Goal: Task Accomplishment & Management: Use online tool/utility

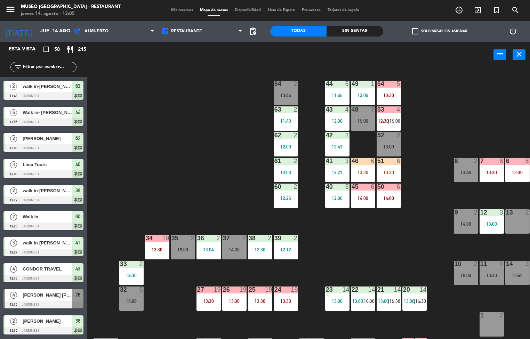
click at [209, 296] on div "27 19 13:30" at bounding box center [208, 298] width 24 height 24
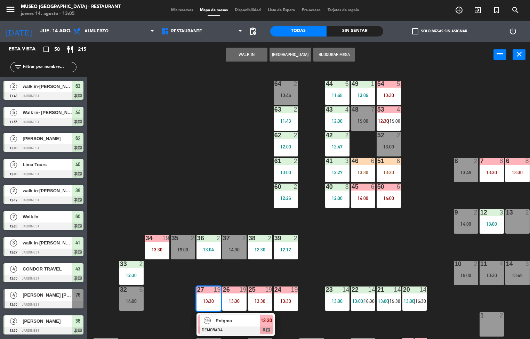
click at [236, 326] on div at bounding box center [235, 330] width 75 height 8
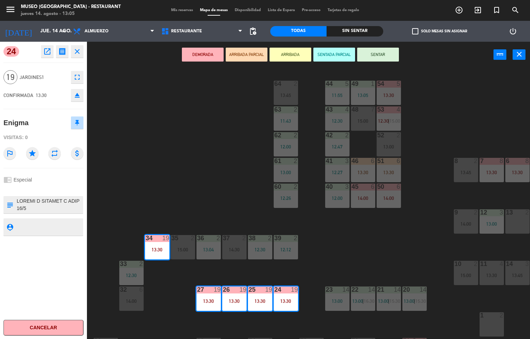
click at [45, 52] on icon "open_in_new" at bounding box center [47, 51] width 8 height 8
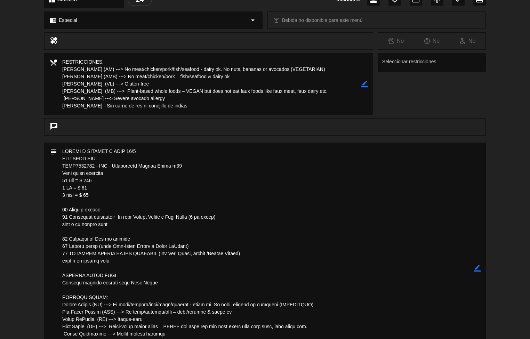
scroll to position [92, 0]
click at [343, 269] on textarea at bounding box center [265, 268] width 417 height 251
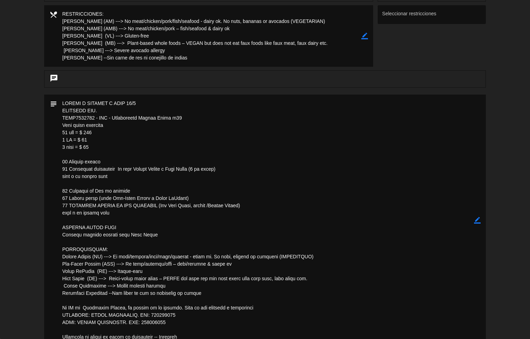
click at [399, 70] on div "chat" at bounding box center [264, 78] width 441 height 17
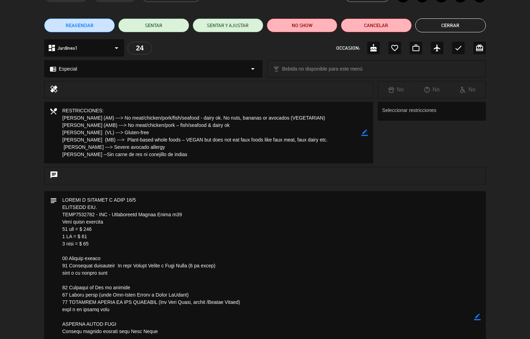
scroll to position [29, 0]
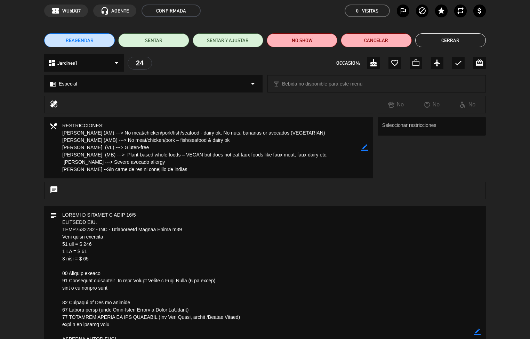
click at [439, 41] on button "Cerrar" at bounding box center [450, 40] width 71 height 14
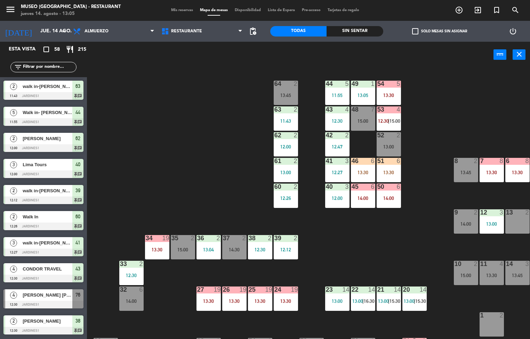
scroll to position [0, 0]
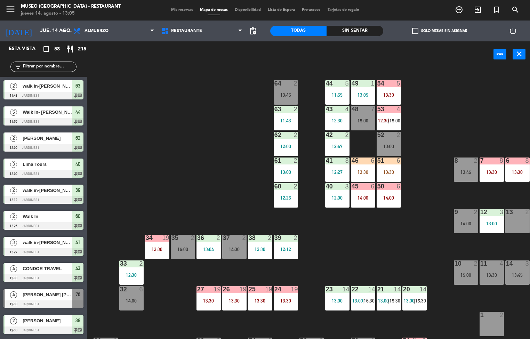
click at [287, 243] on div "39 2 12:12" at bounding box center [285, 247] width 24 height 24
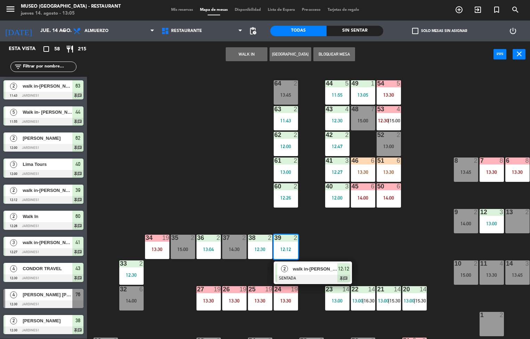
click at [284, 268] on span "2" at bounding box center [284, 268] width 7 height 7
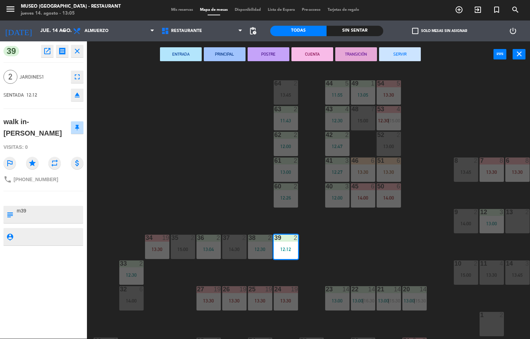
click at [264, 52] on button "POSTRE" at bounding box center [268, 54] width 42 height 14
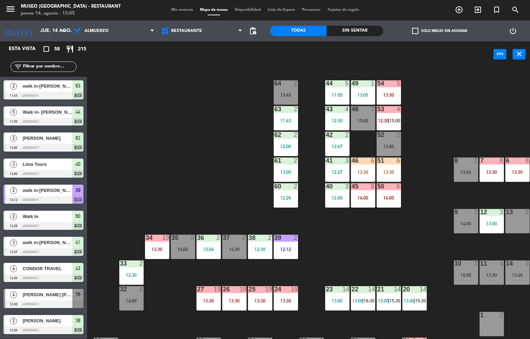
click at [256, 245] on div "38 2 12:30" at bounding box center [260, 247] width 24 height 24
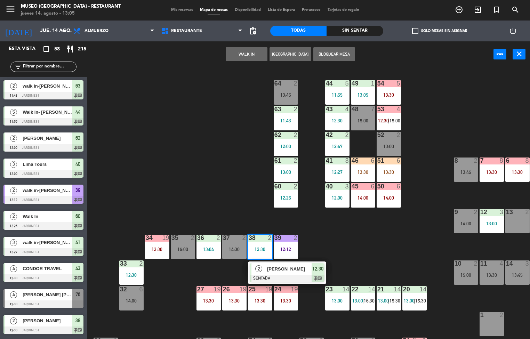
click at [263, 272] on div "2" at bounding box center [258, 268] width 15 height 11
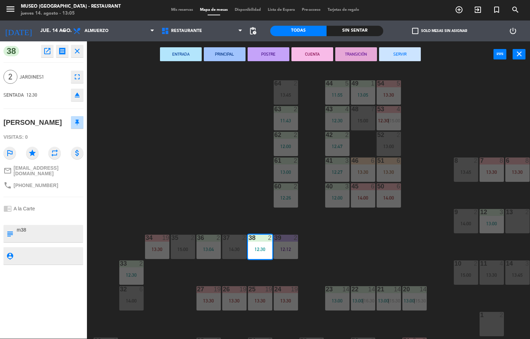
click at [242, 54] on button "PRINCIPAL" at bounding box center [225, 54] width 42 height 14
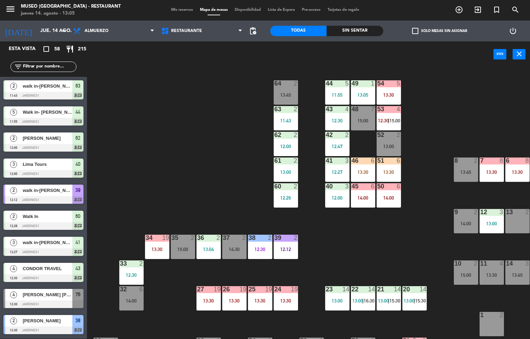
click at [235, 247] on div "14:30" at bounding box center [234, 249] width 24 height 5
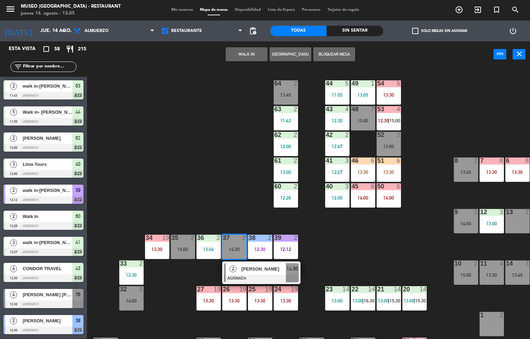
click at [330, 54] on button "Bloquear Mesa" at bounding box center [334, 54] width 42 height 14
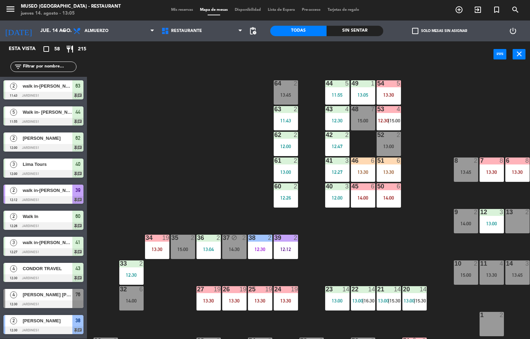
click at [213, 203] on div "44 5 11:55 49 1 13:05 54 5 13:30 64 2 13:45 48 7 15:00 53 4 12:30 | 15:00 63 2 …" at bounding box center [310, 203] width 437 height 271
click at [210, 189] on div "44 5 11:55 49 1 13:05 54 5 13:30 64 2 13:45 48 7 15:00 53 4 12:30 | 15:00 63 2 …" at bounding box center [310, 203] width 437 height 271
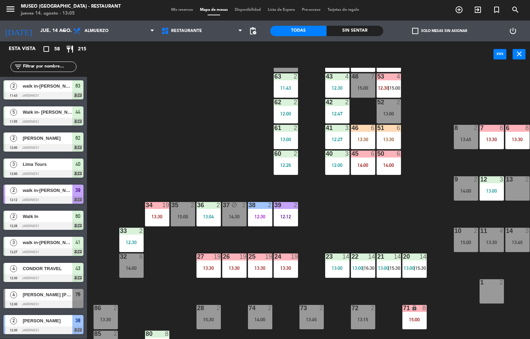
scroll to position [57, 0]
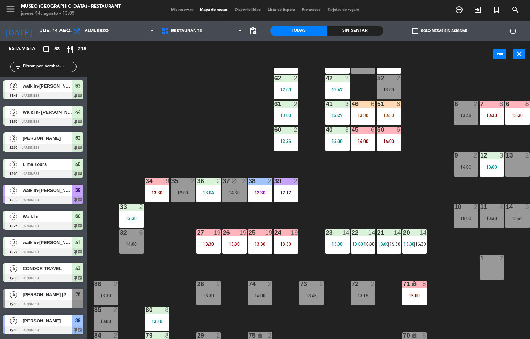
click at [173, 72] on div "44 5 11:55 49 1 13:05 54 5 13:30 64 2 13:45 48 7 15:00 53 4 12:30 | 15:00 63 2 …" at bounding box center [310, 203] width 437 height 271
click at [167, 50] on div "power_input close" at bounding box center [290, 54] width 406 height 26
click at [151, 32] on icon at bounding box center [151, 31] width 3 height 6
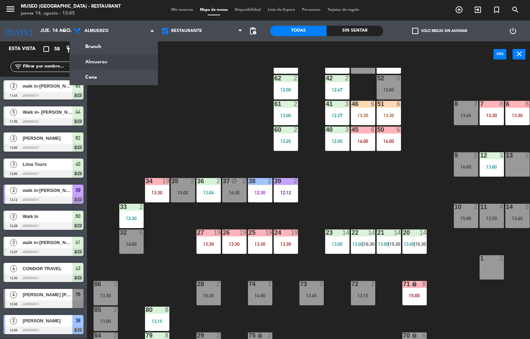
click at [216, 126] on div "44 5 11:55 49 1 13:05 54 5 13:30 64 2 13:45 48 7 15:00 53 4 12:30 | 15:00 63 2 …" at bounding box center [310, 203] width 437 height 271
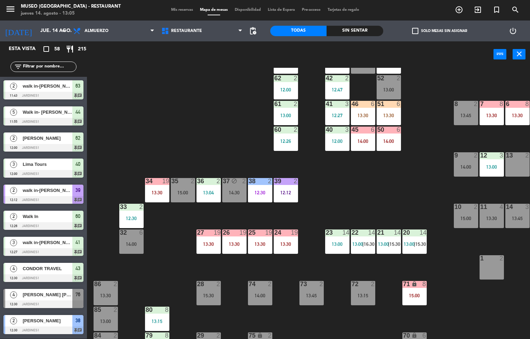
click at [200, 85] on div "44 5 11:55 49 1 13:05 54 5 13:30 64 2 13:45 48 7 15:00 53 4 12:30 | 15:00 63 2 …" at bounding box center [310, 203] width 437 height 271
click at [260, 284] on div at bounding box center [259, 284] width 11 height 6
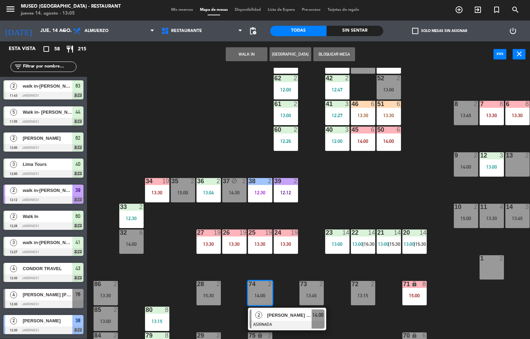
click at [318, 53] on button "Bloquear Mesa" at bounding box center [334, 54] width 42 height 14
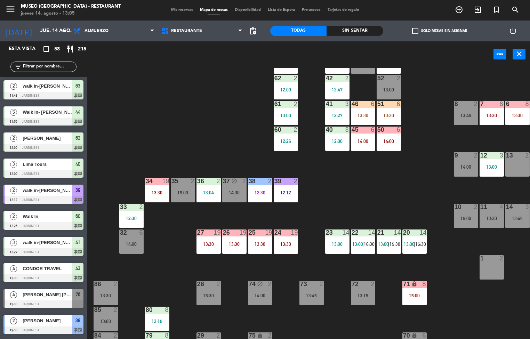
scroll to position [84, 0]
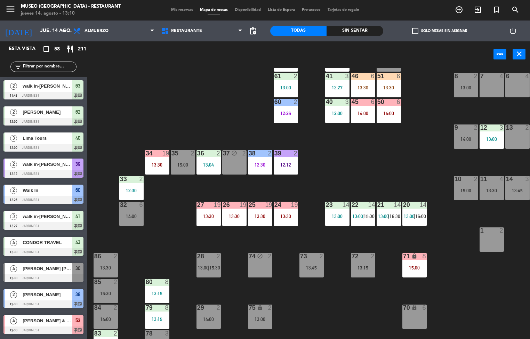
click at [196, 153] on div "2" at bounding box center [193, 153] width 11 height 6
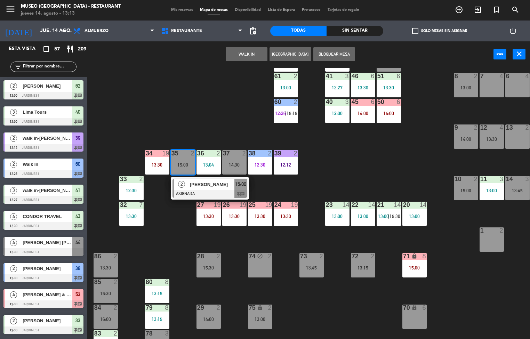
click at [343, 169] on div "44 4 12:30 49 1 13:05 54 5 13:30 64 2 13:45 48 7 15:00 53 4 12:30 | 15:00 63 2 …" at bounding box center [310, 203] width 437 height 271
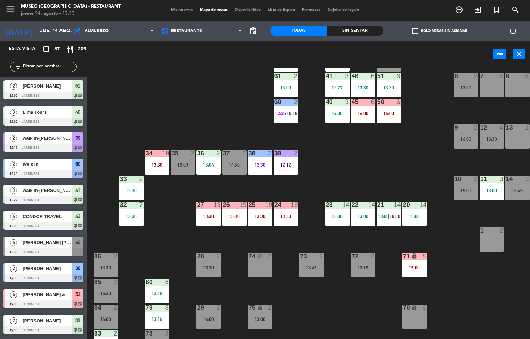
click at [132, 184] on div "33 2 12:30" at bounding box center [131, 188] width 24 height 24
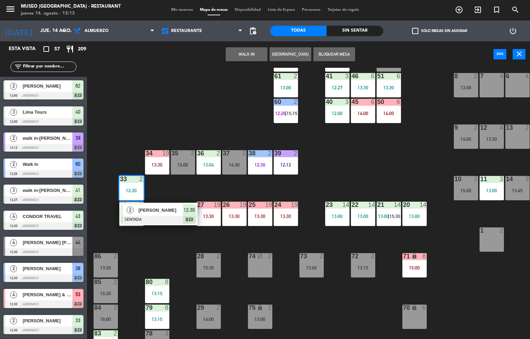
click at [170, 212] on span "[PERSON_NAME]" at bounding box center [160, 209] width 44 height 7
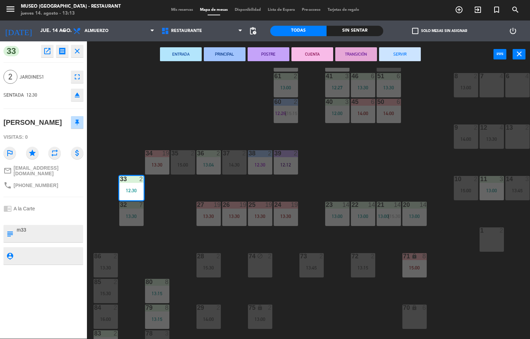
click at [229, 54] on button "PRINCIPAL" at bounding box center [225, 54] width 42 height 14
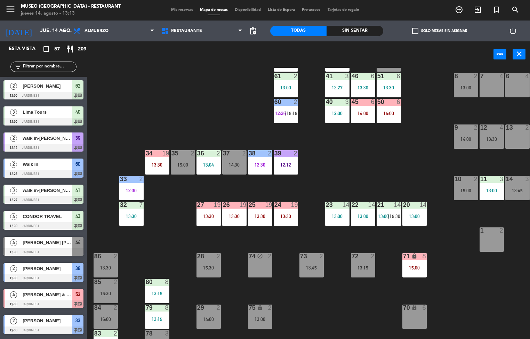
click at [359, 181] on div "44 4 12:30 49 1 13:05 54 5 13:30 64 2 13:45 48 7 15:00 53 4 12:30 | 15:00 63 2 …" at bounding box center [310, 203] width 437 height 271
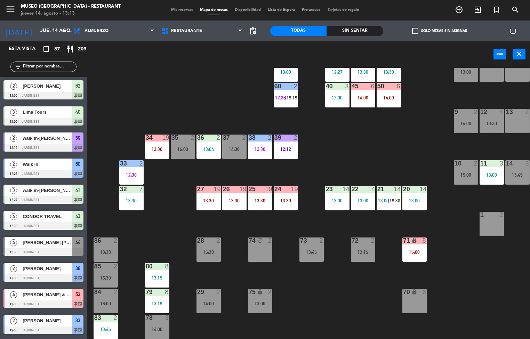
click at [374, 121] on div "44 4 12:30 49 1 13:05 54 5 13:30 64 2 13:45 48 7 15:00 53 4 12:30 | 15:00 63 2 …" at bounding box center [310, 203] width 437 height 271
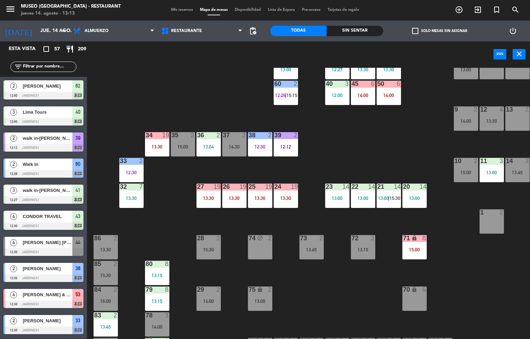
click at [376, 156] on div "44 4 12:30 49 1 13:05 54 5 13:30 64 2 13:45 48 7 15:00 53 4 12:30 | 15:00 63 2 …" at bounding box center [310, 203] width 437 height 271
click at [389, 129] on div "44 4 12:30 49 1 13:05 54 5 13:30 64 2 13:45 48 7 15:00 53 4 12:30 | 15:00 63 2 …" at bounding box center [310, 203] width 437 height 271
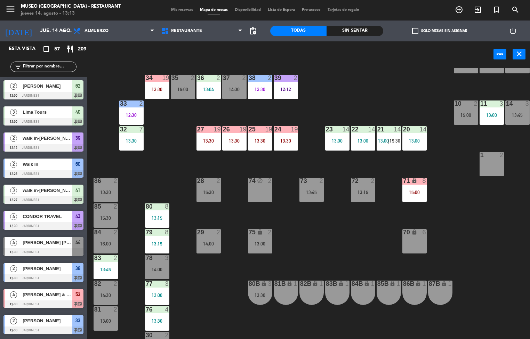
click at [212, 83] on div "36 2 13:04" at bounding box center [208, 87] width 24 height 24
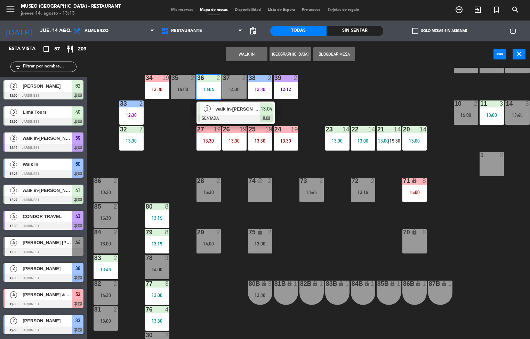
click at [168, 141] on div "44 4 12:30 49 1 13:05 54 5 13:30 64 2 13:45 48 7 15:00 53 4 12:30 | 15:00 63 2 …" at bounding box center [310, 203] width 437 height 271
click at [48, 174] on div at bounding box center [43, 174] width 80 height 8
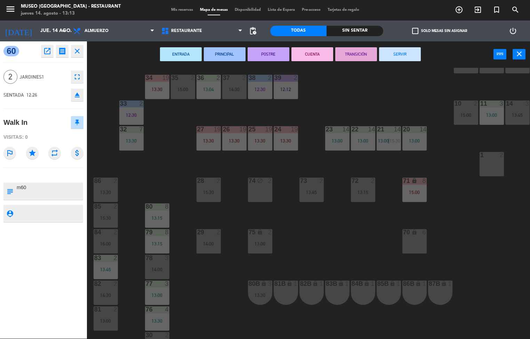
click at [180, 121] on div "44 4 12:30 49 1 13:05 54 5 13:30 64 2 13:45 48 7 15:00 53 4 12:30 | 15:00 63 2 …" at bounding box center [310, 203] width 437 height 271
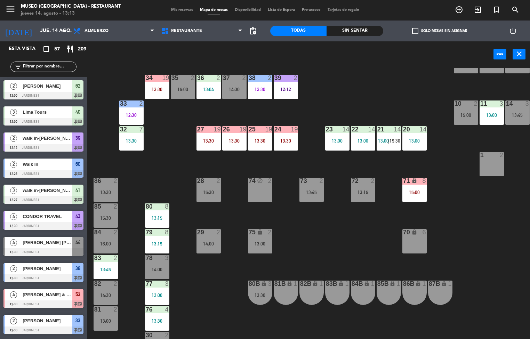
click at [210, 85] on div "36 2 13:04" at bounding box center [208, 87] width 24 height 24
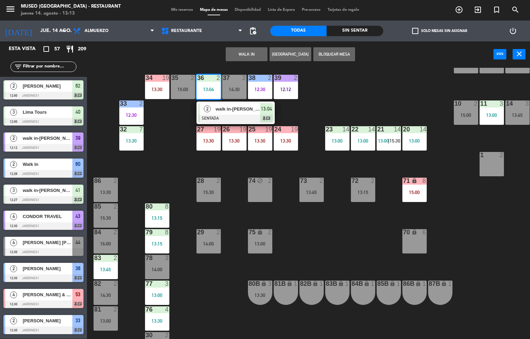
click at [210, 111] on span "2" at bounding box center [207, 108] width 7 height 7
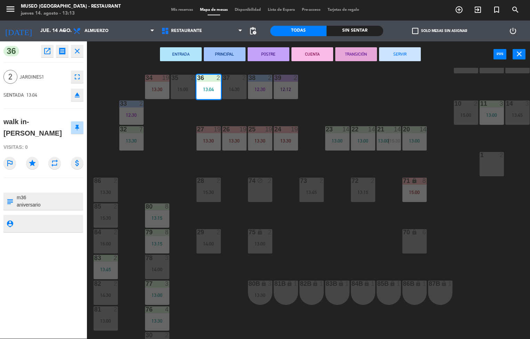
click at [171, 54] on button "ENTRADA" at bounding box center [181, 54] width 42 height 14
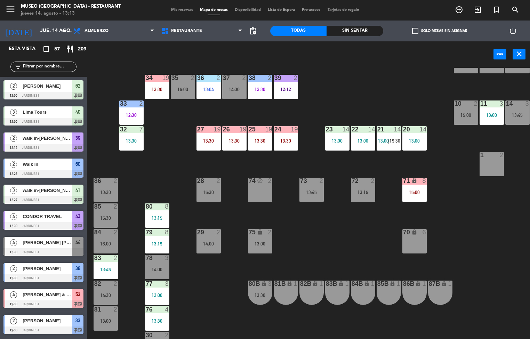
scroll to position [0, 0]
click at [452, 231] on div "44 4 12:30 49 1 13:05 54 5 13:30 64 2 13:45 48 7 15:00 53 4 12:30 | 15:00 63 2 …" at bounding box center [310, 203] width 437 height 271
click at [461, 198] on div "44 4 12:30 49 1 13:05 54 5 13:30 64 2 13:45 48 7 15:00 53 4 12:30 | 15:00 63 2 …" at bounding box center [310, 203] width 437 height 271
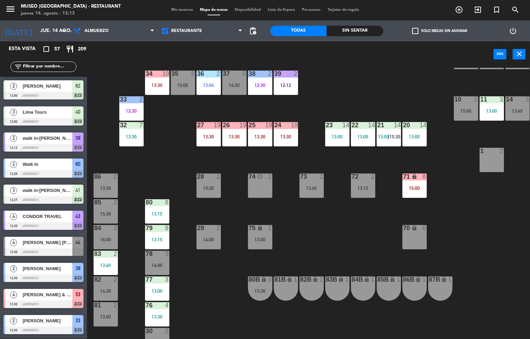
click at [448, 288] on div "87B lock 1" at bounding box center [440, 288] width 24 height 24
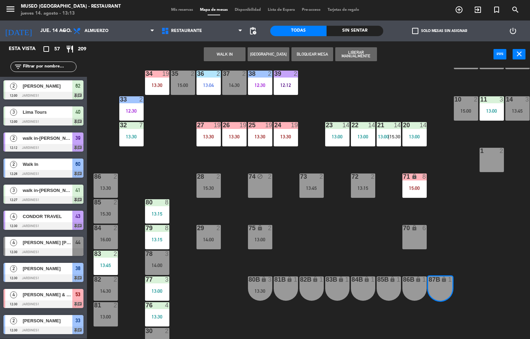
click at [480, 197] on div "44 4 12:30 49 1 13:05 54 5 13:30 64 2 13:45 48 7 15:00 53 4 12:30 | 15:00 63 2 …" at bounding box center [310, 203] width 437 height 271
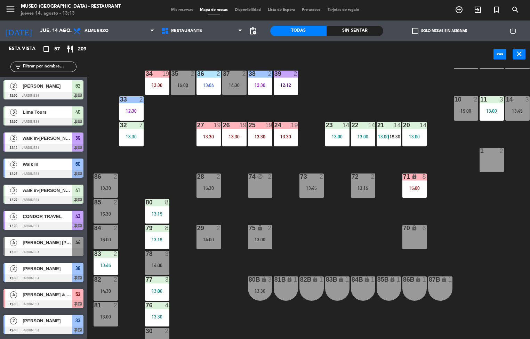
scroll to position [232, 0]
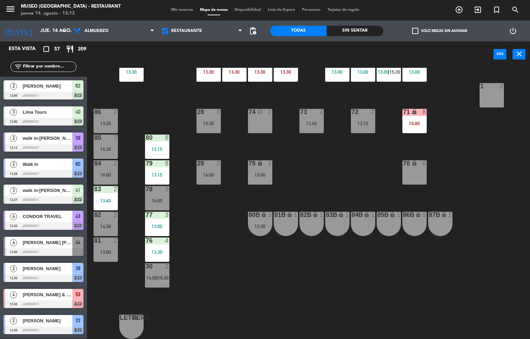
click at [457, 210] on div "44 4 12:30 49 1 13:05 54 5 13:30 64 2 13:45 48 7 15:00 53 4 12:30 | 15:00 63 2 …" at bounding box center [310, 203] width 437 height 271
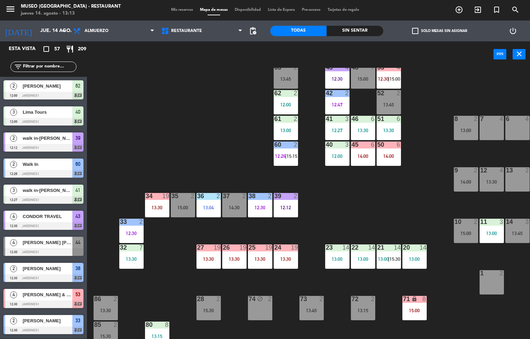
scroll to position [0, 0]
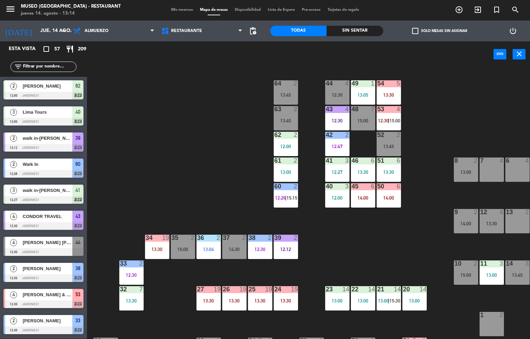
click at [431, 236] on div "44 4 12:30 49 1 13:05 54 5 13:30 64 2 13:45 48 7 15:00 53 4 12:30 | 15:00 63 2 …" at bounding box center [310, 203] width 437 height 271
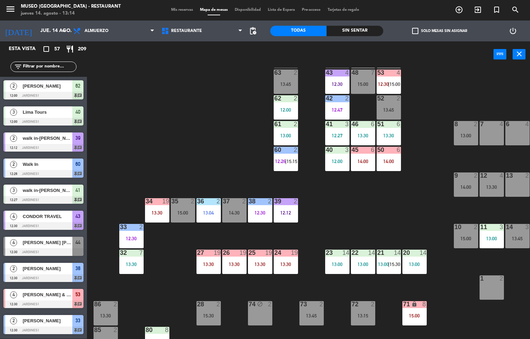
scroll to position [36, 0]
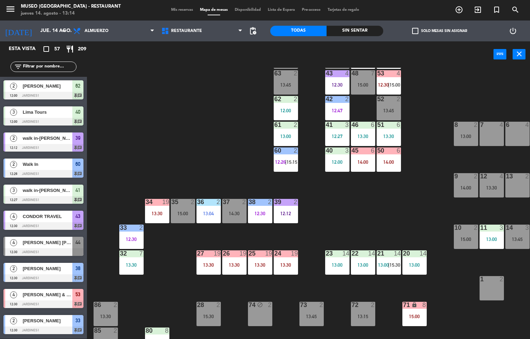
click at [401, 228] on div "44 4 12:30 49 1 13:05 54 5 13:30 64 2 13:45 48 7 15:00 53 4 12:30 | 15:00 63 2 …" at bounding box center [310, 203] width 437 height 271
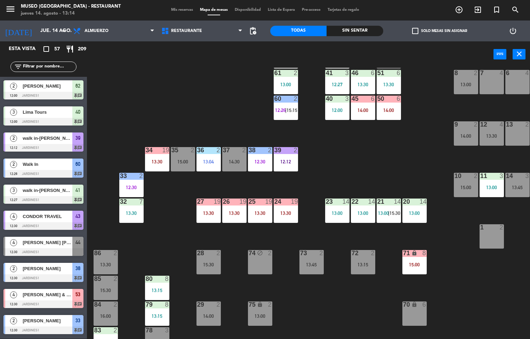
click at [418, 155] on div "44 4 12:30 49 1 13:05 54 5 13:30 64 2 13:45 48 7 15:00 53 4 12:30 | 15:00 63 2 …" at bounding box center [310, 203] width 437 height 271
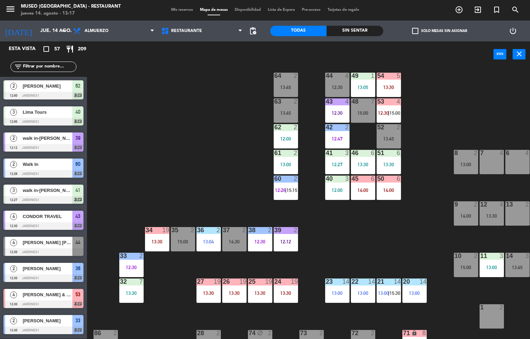
click at [333, 266] on div "44 4 12:30 49 1 13:05 54 5 13:30 64 2 13:45 48 7 15:00 53 4 12:30 | 15:00 63 2 …" at bounding box center [310, 203] width 437 height 271
click at [335, 252] on div "44 4 12:30 49 1 13:05 54 5 13:30 64 2 13:45 48 7 15:00 53 4 12:30 | 15:00 63 2 …" at bounding box center [310, 203] width 437 height 271
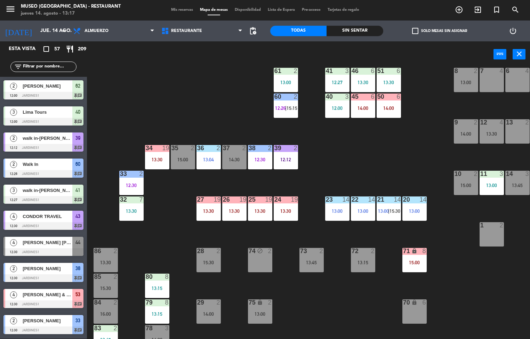
scroll to position [95, 0]
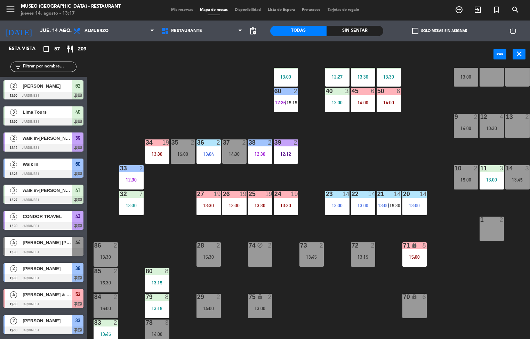
click at [155, 282] on div "13:15" at bounding box center [157, 282] width 24 height 5
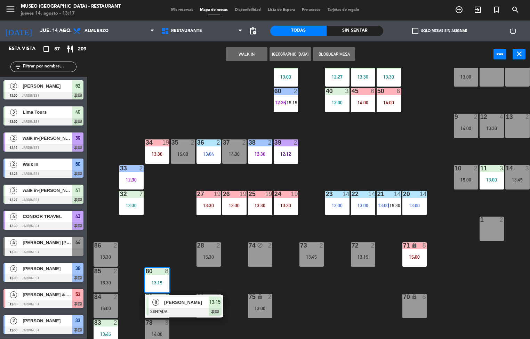
click at [185, 304] on span "[PERSON_NAME]" at bounding box center [186, 301] width 44 height 7
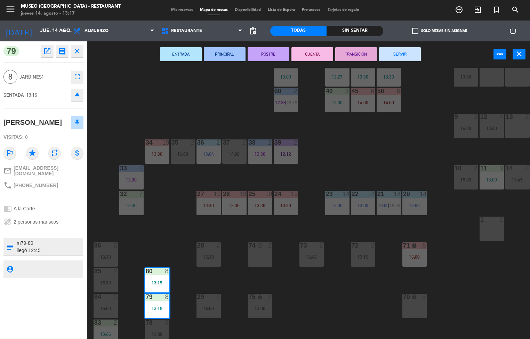
click at [193, 57] on button "ENTRADA" at bounding box center [181, 54] width 42 height 14
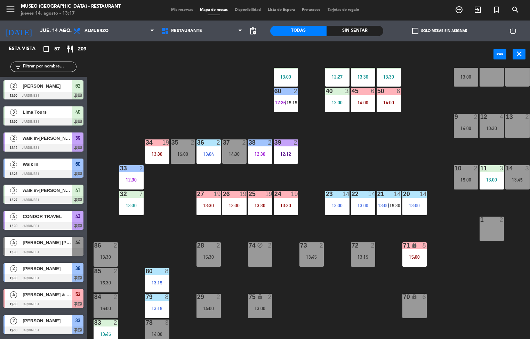
scroll to position [0, 0]
click at [397, 154] on div "44 4 12:30 49 1 13:05 54 5 13:30 64 2 13:45 48 7 15:00 53 4 12:30 | 15:00 63 2 …" at bounding box center [310, 203] width 437 height 271
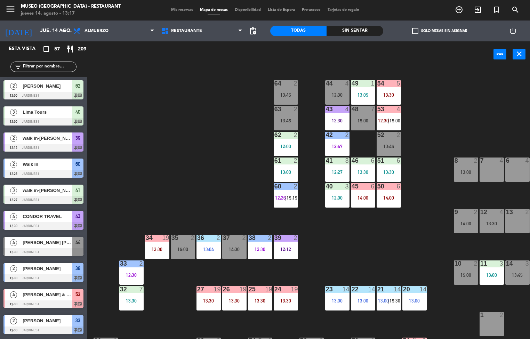
click at [427, 218] on div "44 4 12:30 49 1 13:05 54 5 13:30 64 2 13:45 48 7 15:00 53 4 12:30 | 15:00 63 2 …" at bounding box center [310, 203] width 437 height 271
click at [426, 227] on div "44 4 12:30 49 1 13:05 54 5 13:30 64 2 13:45 48 7 15:00 53 4 12:30 | 15:00 63 2 …" at bounding box center [310, 203] width 437 height 271
click at [426, 255] on div "44 4 12:30 49 1 13:05 54 5 13:30 64 2 13:45 48 7 15:00 53 4 12:30 | 15:00 63 2 …" at bounding box center [310, 203] width 437 height 271
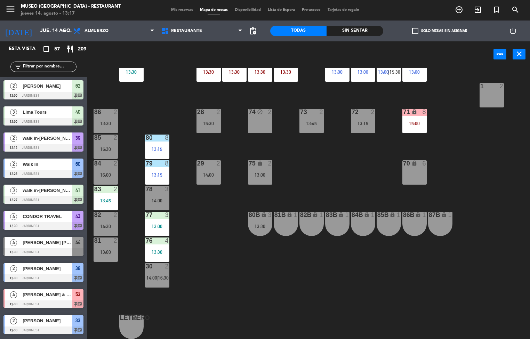
scroll to position [153, 0]
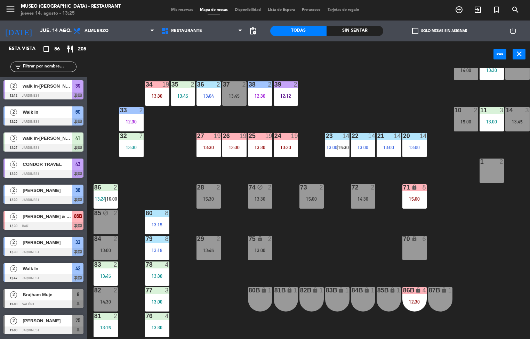
click at [178, 94] on div "13:45" at bounding box center [183, 95] width 24 height 5
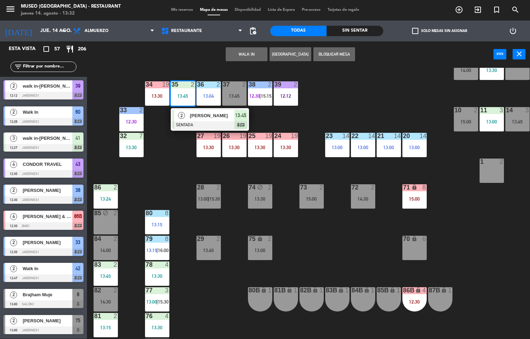
click at [330, 247] on div "44 2 15:30 49 1 13:05 54 5 13:30 64 block 2 48 6 14:00 53 6 14:00 63 2 13:45 43…" at bounding box center [310, 203] width 437 height 271
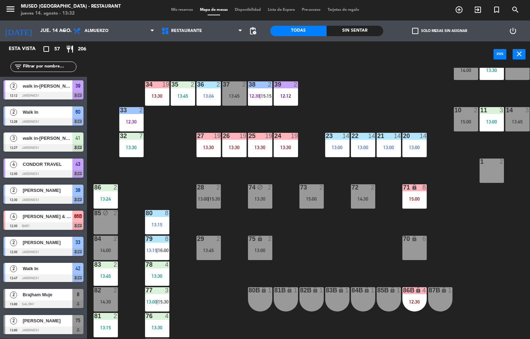
click at [181, 97] on div "13:45" at bounding box center [183, 95] width 24 height 5
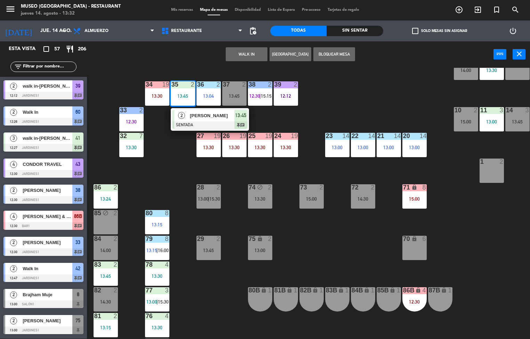
click at [347, 100] on div "44 2 15:30 49 1 13:05 54 5 13:30 64 block 2 48 6 14:00 53 6 14:00 63 2 13:45 43…" at bounding box center [310, 203] width 437 height 271
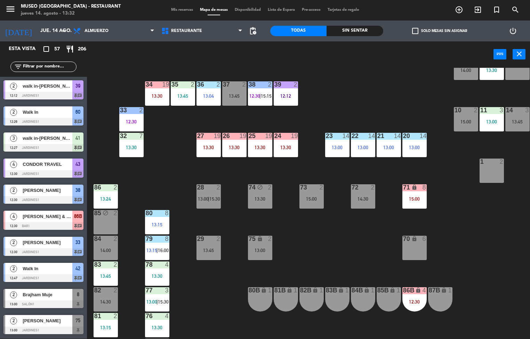
click at [206, 98] on div "13:04" at bounding box center [208, 95] width 24 height 5
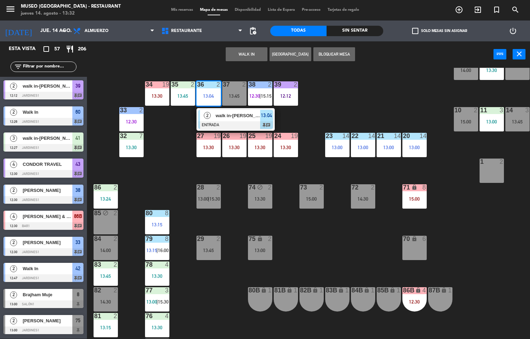
click at [229, 120] on div "walk in-[PERSON_NAME]" at bounding box center [237, 115] width 45 height 11
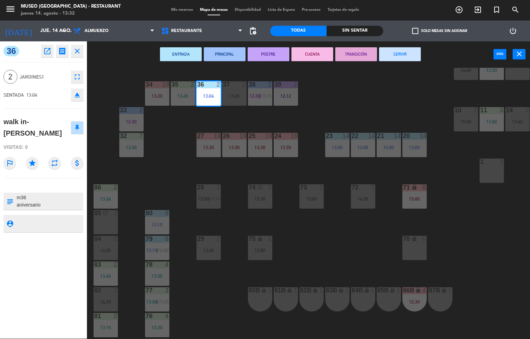
click at [184, 52] on button "ENTRADA" at bounding box center [181, 54] width 42 height 14
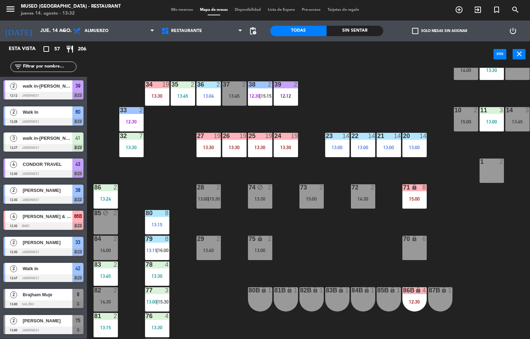
scroll to position [0, 0]
click at [107, 266] on div at bounding box center [105, 264] width 11 height 6
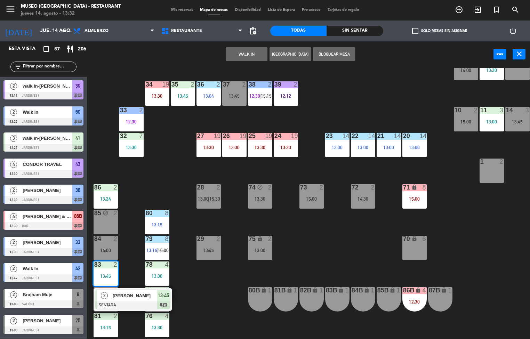
click at [132, 297] on span "[PERSON_NAME]" at bounding box center [135, 295] width 44 height 7
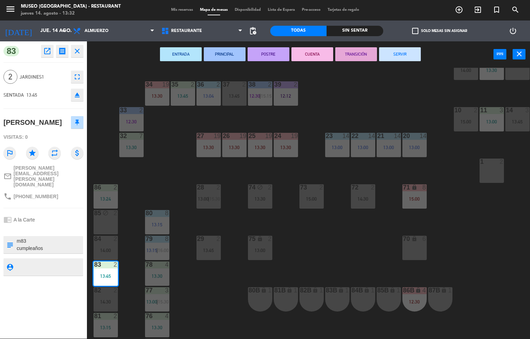
click at [221, 54] on button "PRINCIPAL" at bounding box center [225, 54] width 42 height 14
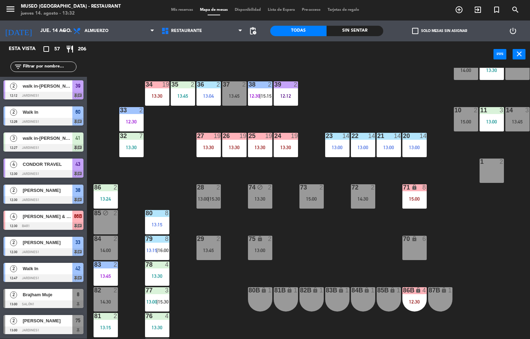
click at [153, 300] on span "13:00" at bounding box center [151, 302] width 11 height 6
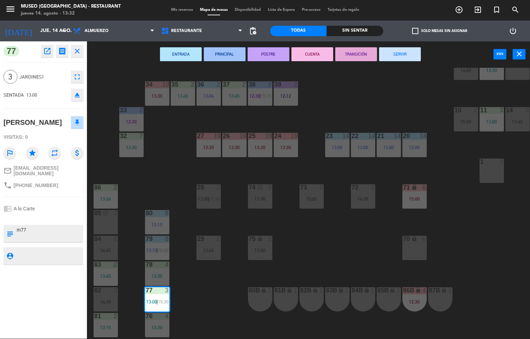
click at [182, 54] on button "ENTRADA" at bounding box center [181, 54] width 42 height 14
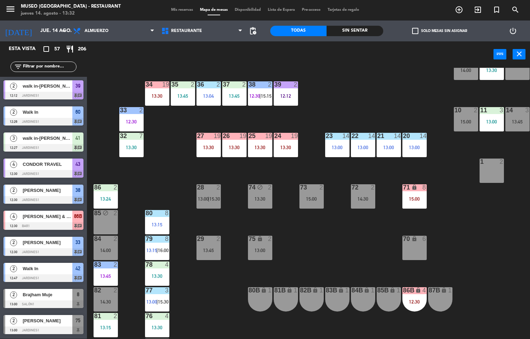
click at [336, 268] on div "44 2 15:30 49 1 13:05 54 5 13:30 64 block 2 48 6 14:00 53 6 14:00 63 2 13:45 43…" at bounding box center [310, 203] width 437 height 271
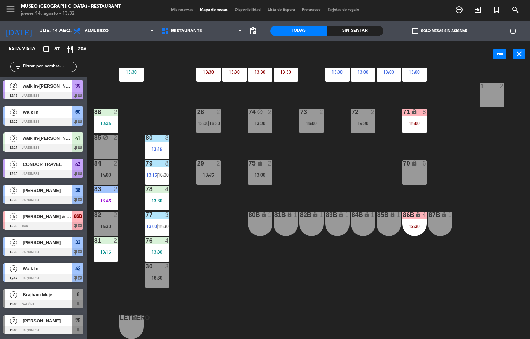
scroll to position [165, 0]
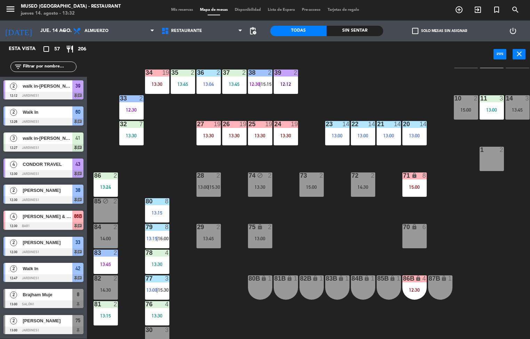
click at [352, 285] on div "44 2 15:30 49 1 13:05 54 5 13:30 64 block 2 48 6 14:00 53 6 14:00 63 2 13:45 43…" at bounding box center [310, 203] width 437 height 271
click at [346, 282] on div "84B" at bounding box center [350, 278] width 11 height 7
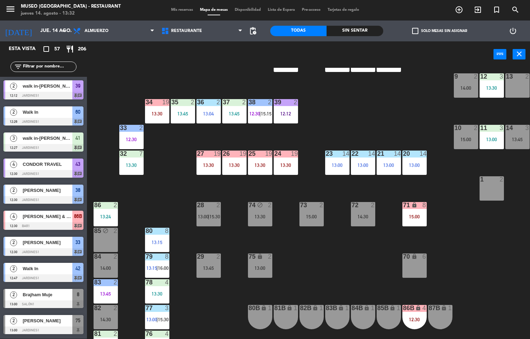
scroll to position [0, 0]
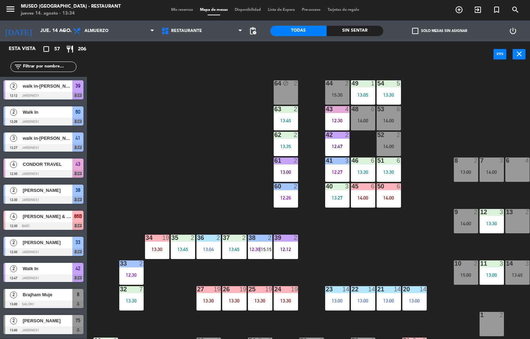
click at [236, 248] on div "13:45" at bounding box center [234, 249] width 24 height 5
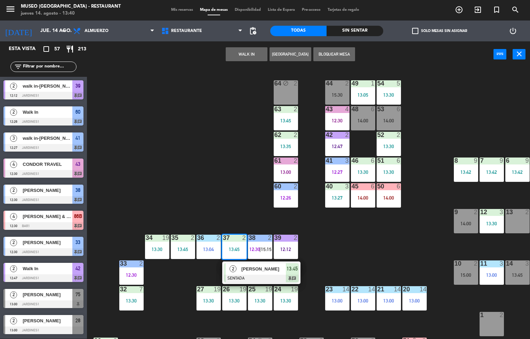
click at [368, 243] on div "44 2 15:30 49 1 13:05 54 5 13:30 64 block 2 48 6 14:00 53 6 14:00 63 2 13:45 43…" at bounding box center [310, 203] width 437 height 271
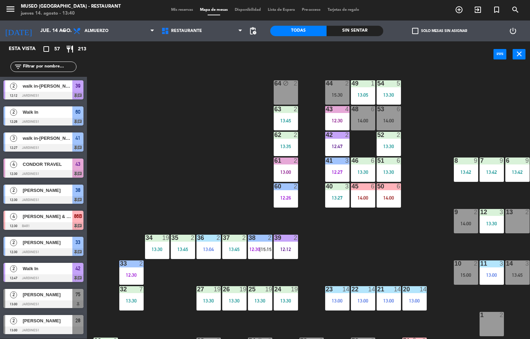
click at [285, 298] on div "13:30" at bounding box center [285, 300] width 24 height 5
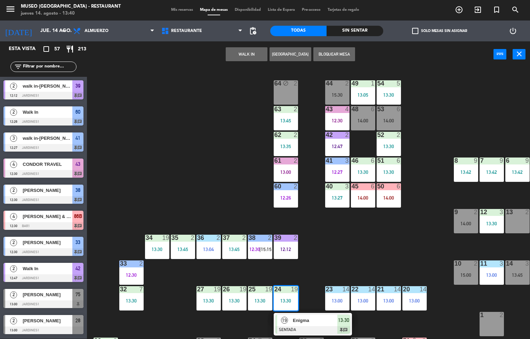
click at [304, 322] on span "Enigma" at bounding box center [315, 320] width 44 height 7
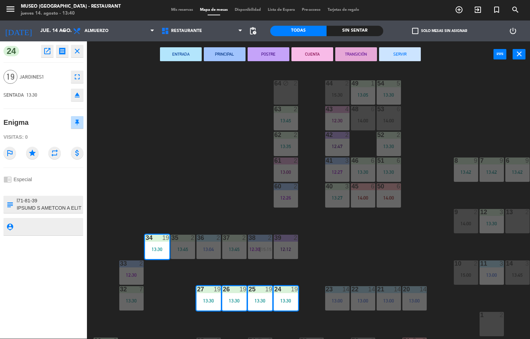
click at [48, 53] on icon "open_in_new" at bounding box center [47, 51] width 8 height 8
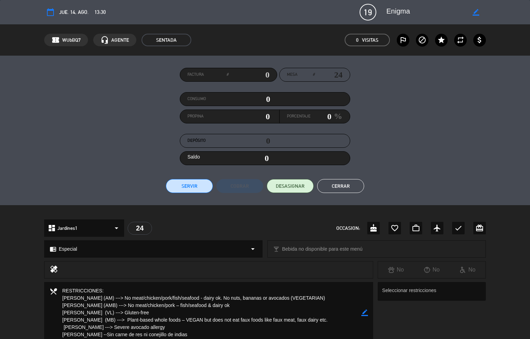
click at [407, 290] on div at bounding box center [432, 291] width 105 height 13
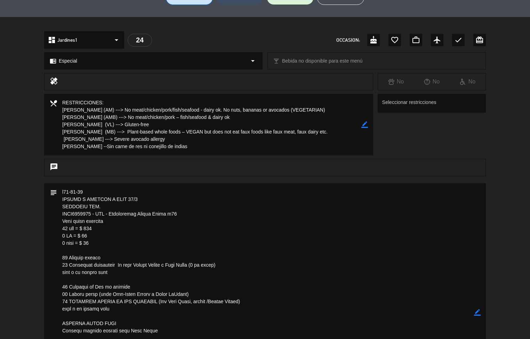
click at [413, 161] on div "chat" at bounding box center [264, 167] width 441 height 17
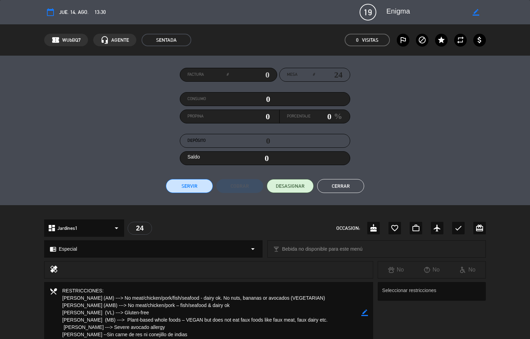
click at [300, 301] on textarea at bounding box center [209, 313] width 304 height 62
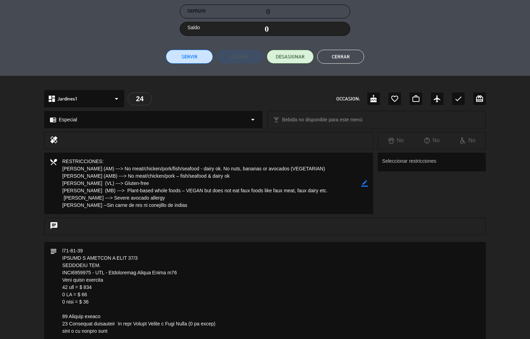
scroll to position [134, 0]
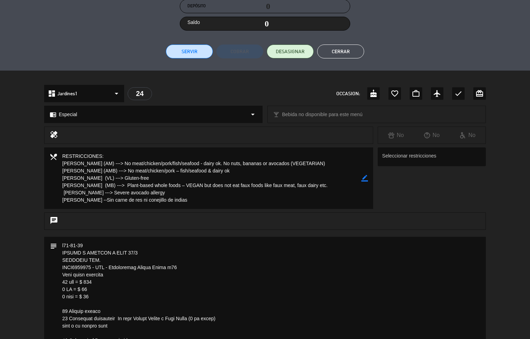
click at [336, 198] on textarea at bounding box center [209, 178] width 304 height 62
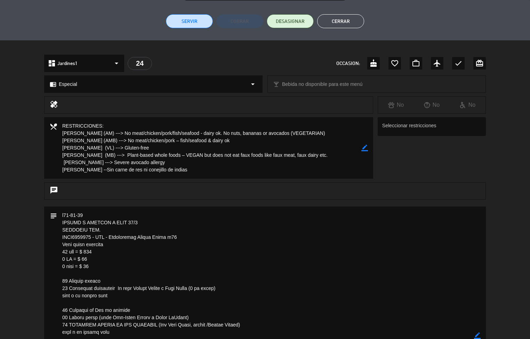
click at [312, 255] on textarea at bounding box center [265, 335] width 417 height 258
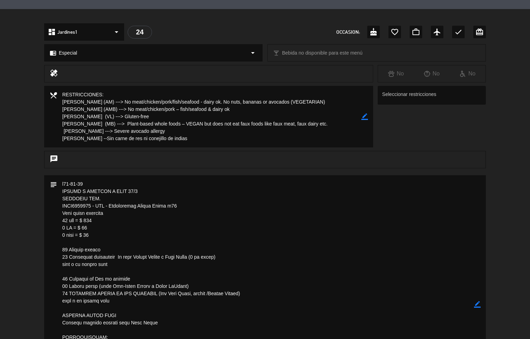
click at [304, 239] on textarea at bounding box center [265, 304] width 417 height 258
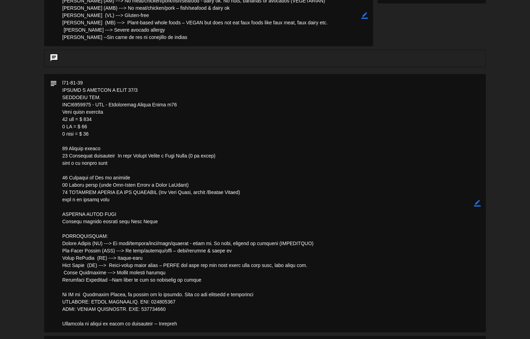
scroll to position [297, 0]
click at [319, 170] on textarea at bounding box center [265, 203] width 417 height 258
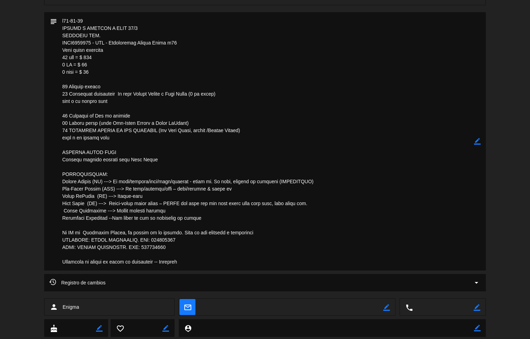
scroll to position [362, 0]
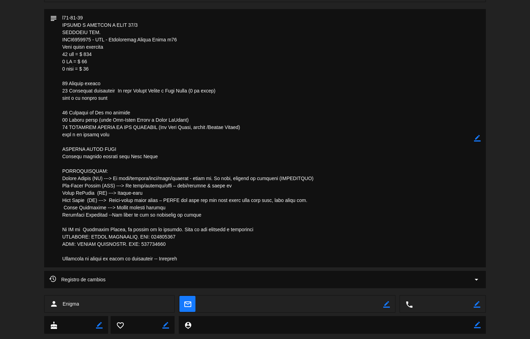
click at [465, 184] on textarea at bounding box center [265, 138] width 417 height 258
click at [465, 183] on textarea at bounding box center [265, 138] width 417 height 258
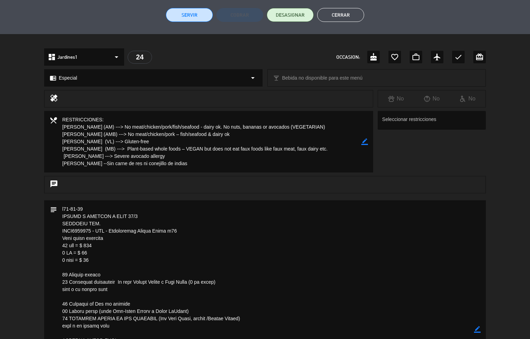
scroll to position [0, 0]
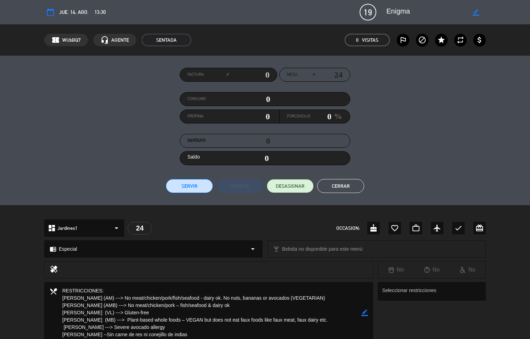
click at [333, 182] on button "Cerrar" at bounding box center [340, 186] width 47 height 14
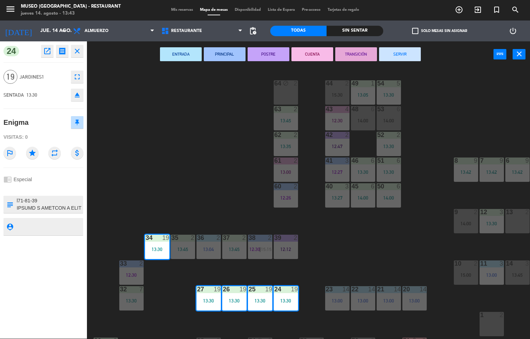
click at [201, 205] on div "menu [GEOGRAPHIC_DATA] - Restaurant jueves 14. agosto - 13:43 Mis reservas Mapa…" at bounding box center [265, 169] width 530 height 339
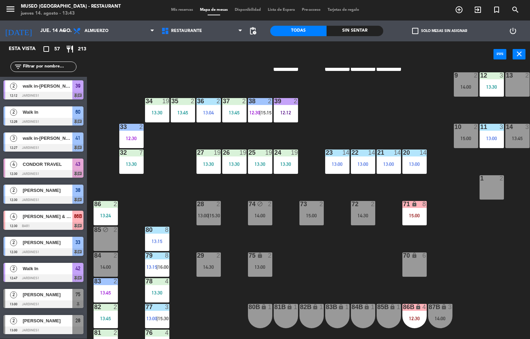
scroll to position [137, 0]
click at [153, 234] on div "80 8 13:15" at bounding box center [157, 238] width 24 height 24
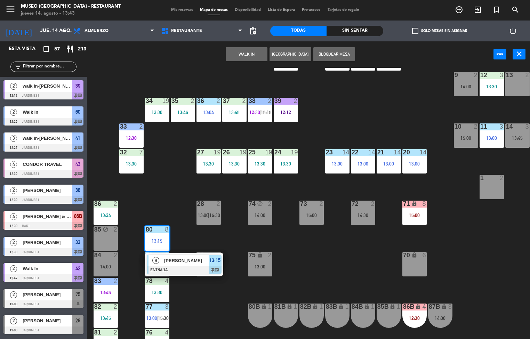
click at [166, 258] on span "[PERSON_NAME]" at bounding box center [186, 260] width 44 height 7
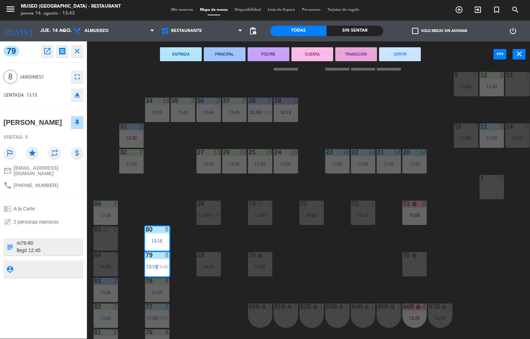
click at [221, 56] on button "PRINCIPAL" at bounding box center [225, 54] width 42 height 14
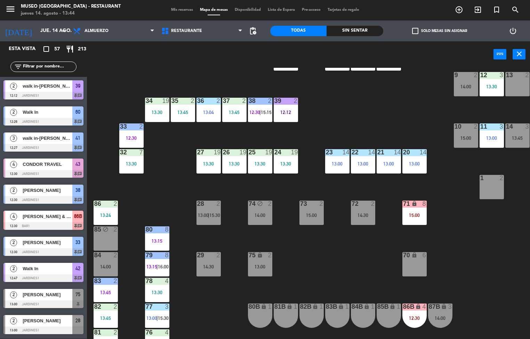
scroll to position [208, 0]
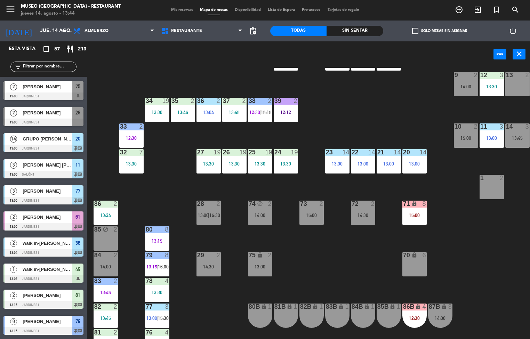
click at [266, 112] on span "15:15" at bounding box center [266, 112] width 11 height 6
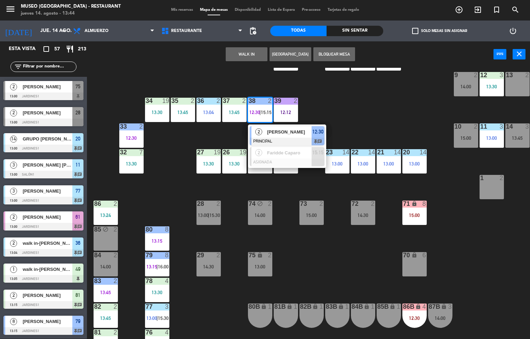
click at [273, 138] on div at bounding box center [286, 142] width 75 height 8
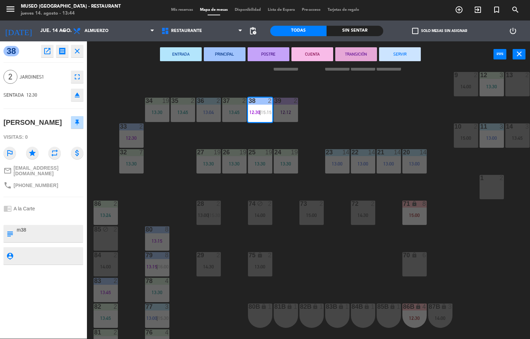
click at [349, 54] on button "TRANSICIÓN" at bounding box center [356, 54] width 42 height 14
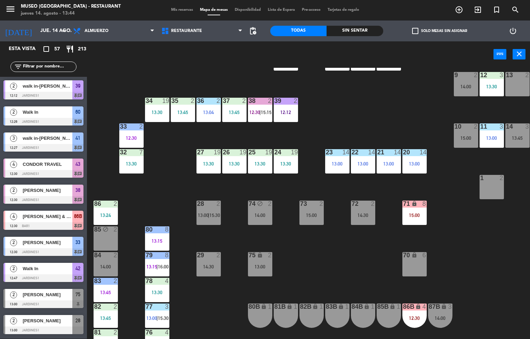
click at [223, 152] on div "26" at bounding box center [223, 152] width 0 height 6
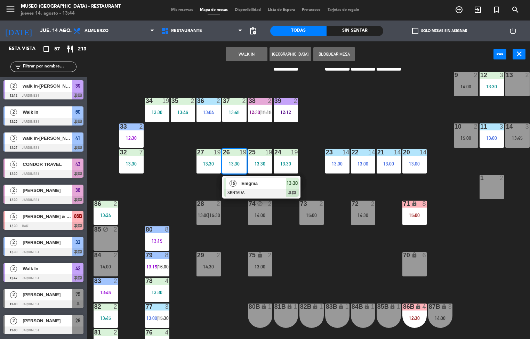
click at [241, 184] on span "Enigma" at bounding box center [263, 183] width 44 height 7
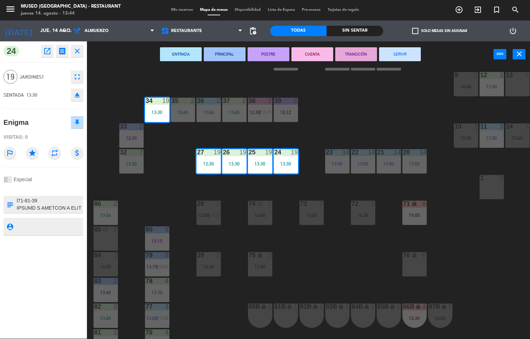
click at [77, 95] on icon "eject" at bounding box center [77, 95] width 8 height 8
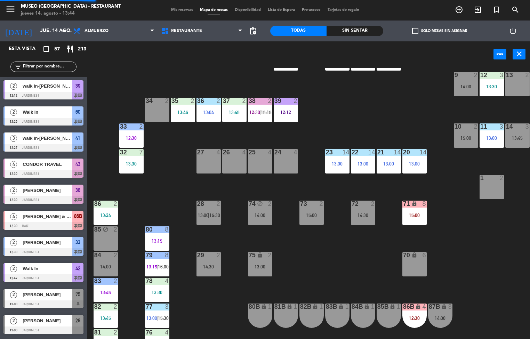
scroll to position [0, 0]
click at [36, 69] on input "text" at bounding box center [49, 67] width 54 height 8
click at [33, 69] on input "text" at bounding box center [49, 67] width 54 height 8
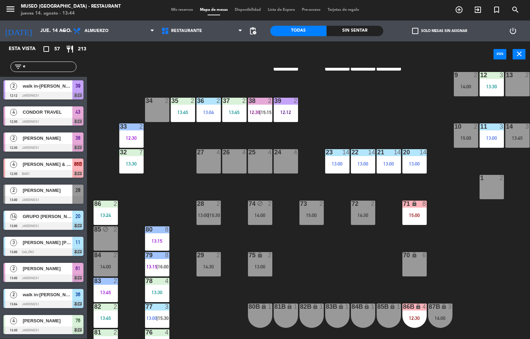
type input "e"
click at [198, 318] on div "44 2 15:30 49 1 13:05 54 5 13:30 64 block 2 48 6 14:00 53 6 14:00 63 2 13:45 43…" at bounding box center [310, 203] width 437 height 271
click at [270, 114] on span "15:15" at bounding box center [266, 112] width 11 height 6
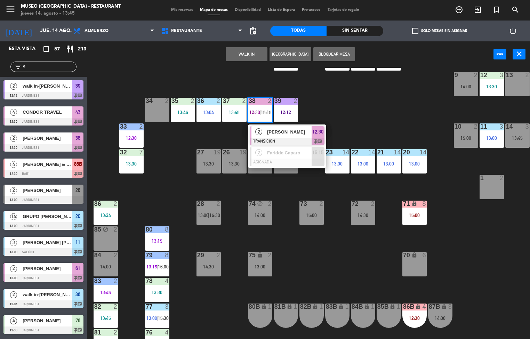
click at [276, 140] on div at bounding box center [286, 142] width 75 height 8
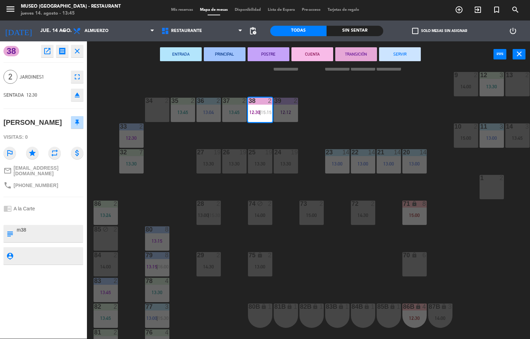
click at [405, 54] on button "SERVIR" at bounding box center [400, 54] width 42 height 14
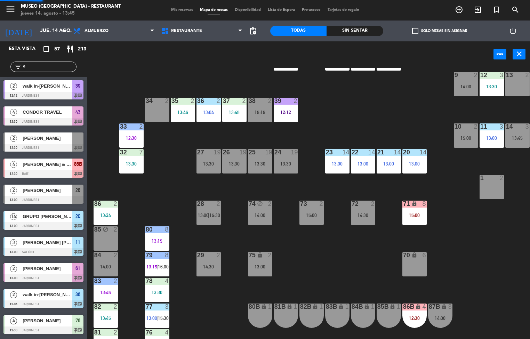
click at [281, 162] on div "13:30" at bounding box center [285, 163] width 24 height 5
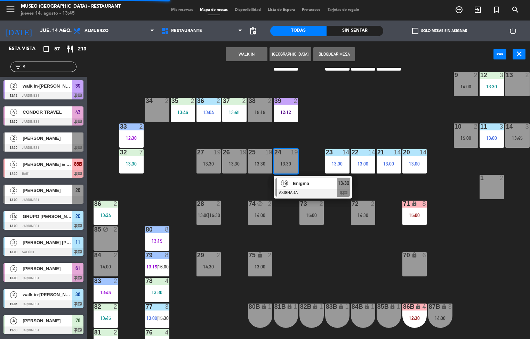
click at [302, 186] on span "Enigma" at bounding box center [315, 183] width 44 height 7
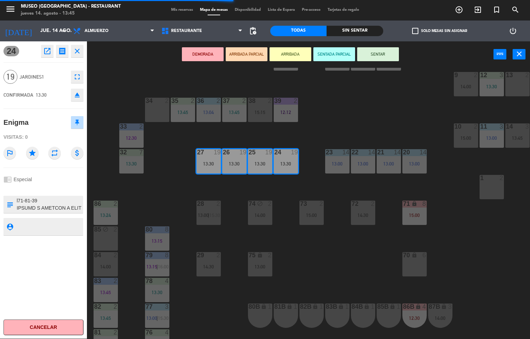
click at [383, 55] on button "SENTAR" at bounding box center [378, 54] width 42 height 14
